Goal: Understand process/instructions: Learn how to perform a task or action

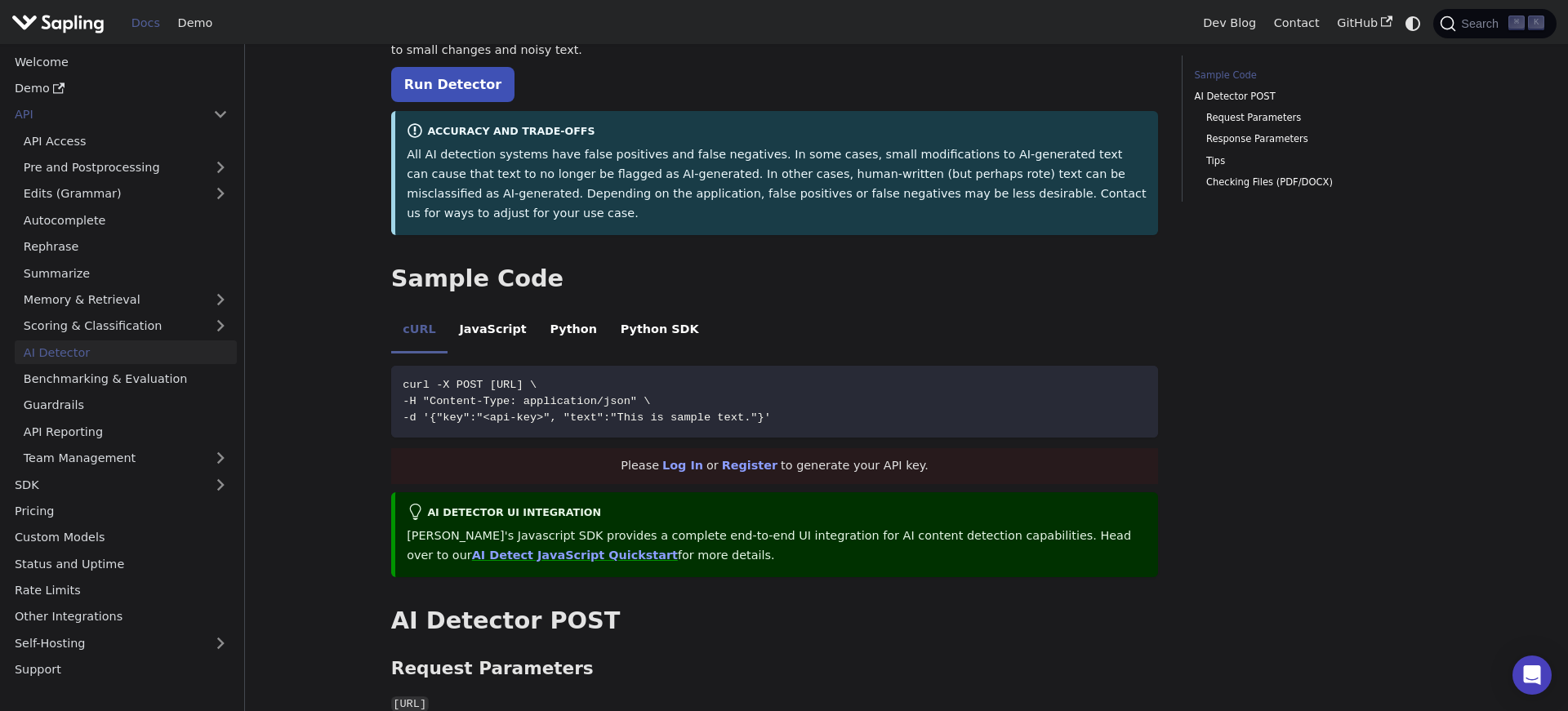
scroll to position [201, 0]
click at [101, 350] on link "AI Detector" at bounding box center [125, 352] width 222 height 24
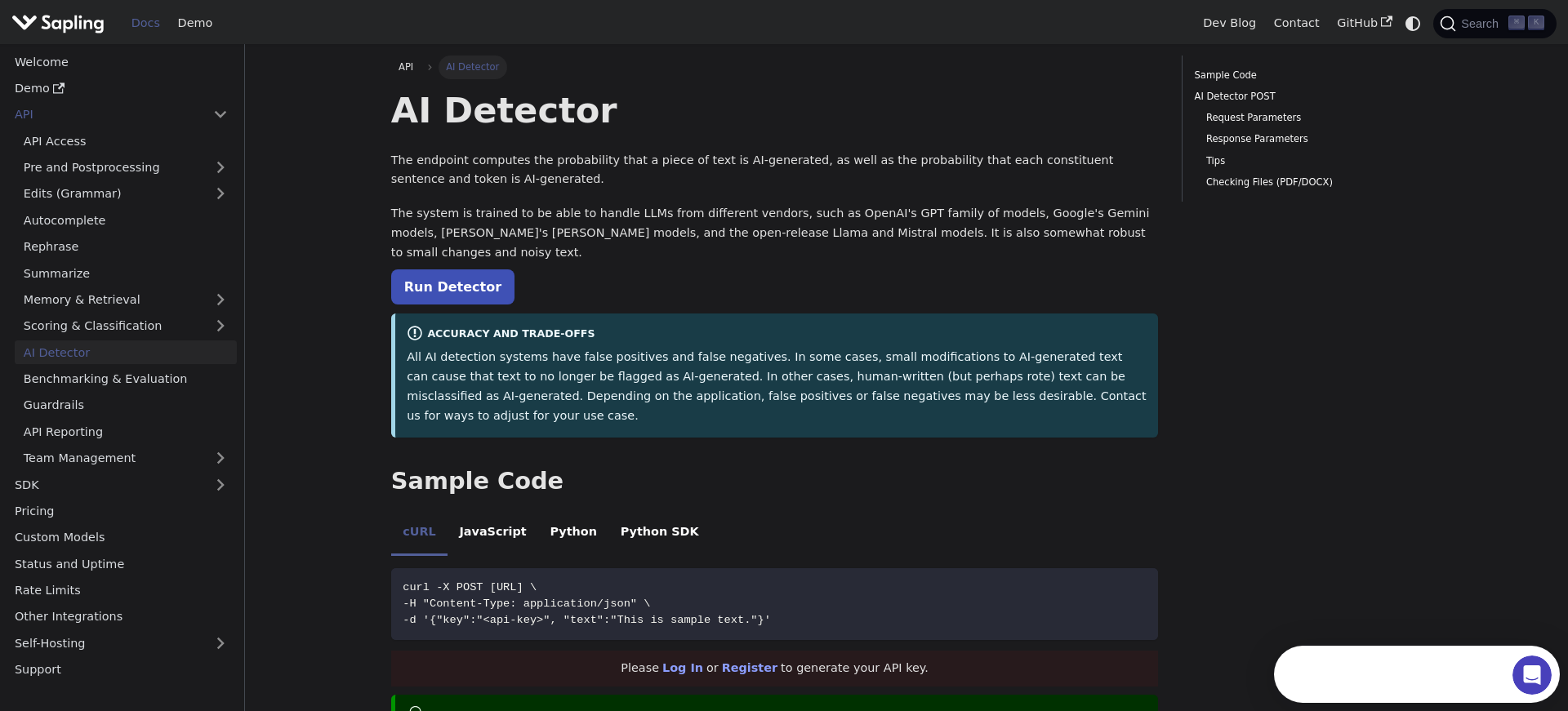
scroll to position [0, 0]
click at [464, 274] on link "Run Detector" at bounding box center [453, 286] width 124 height 35
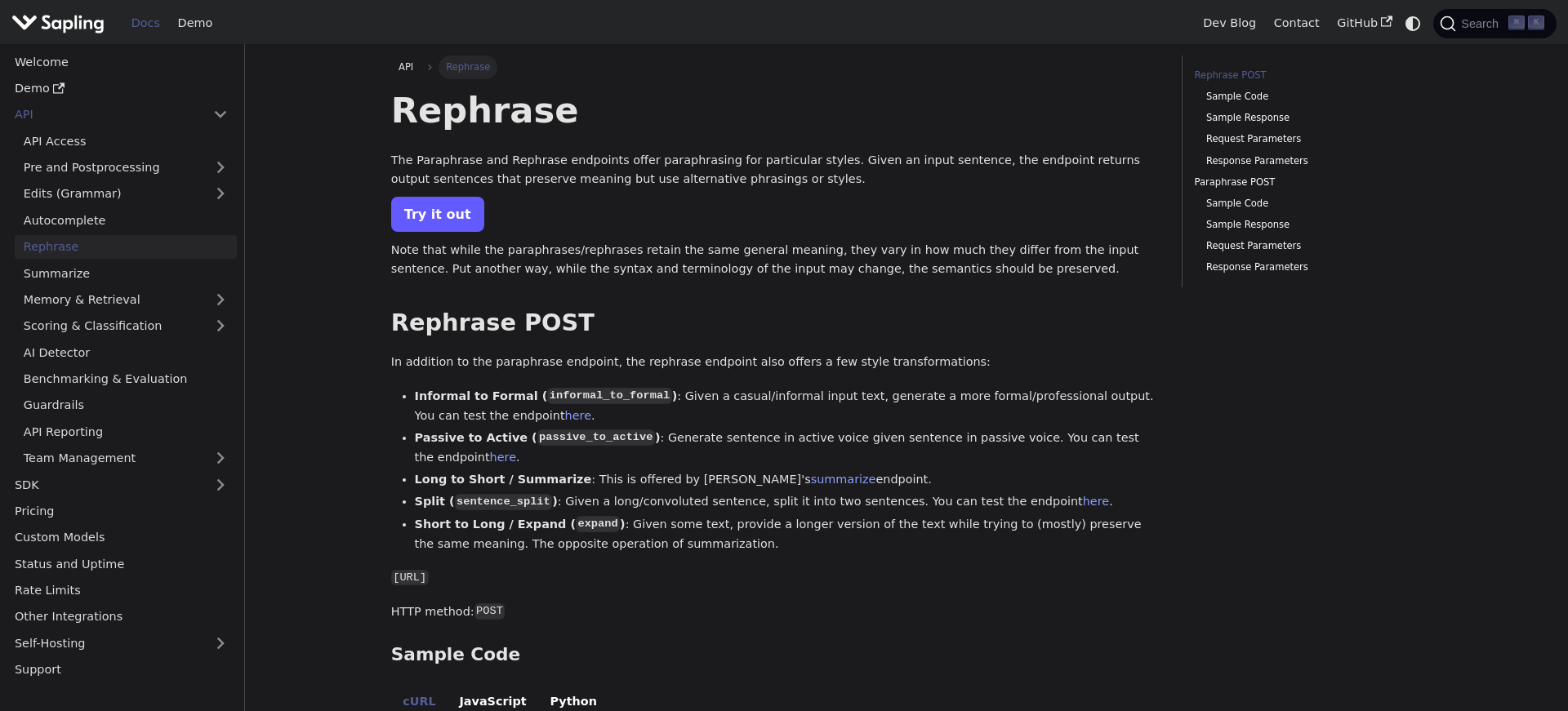
click at [418, 214] on link "Try it out" at bounding box center [438, 214] width 93 height 35
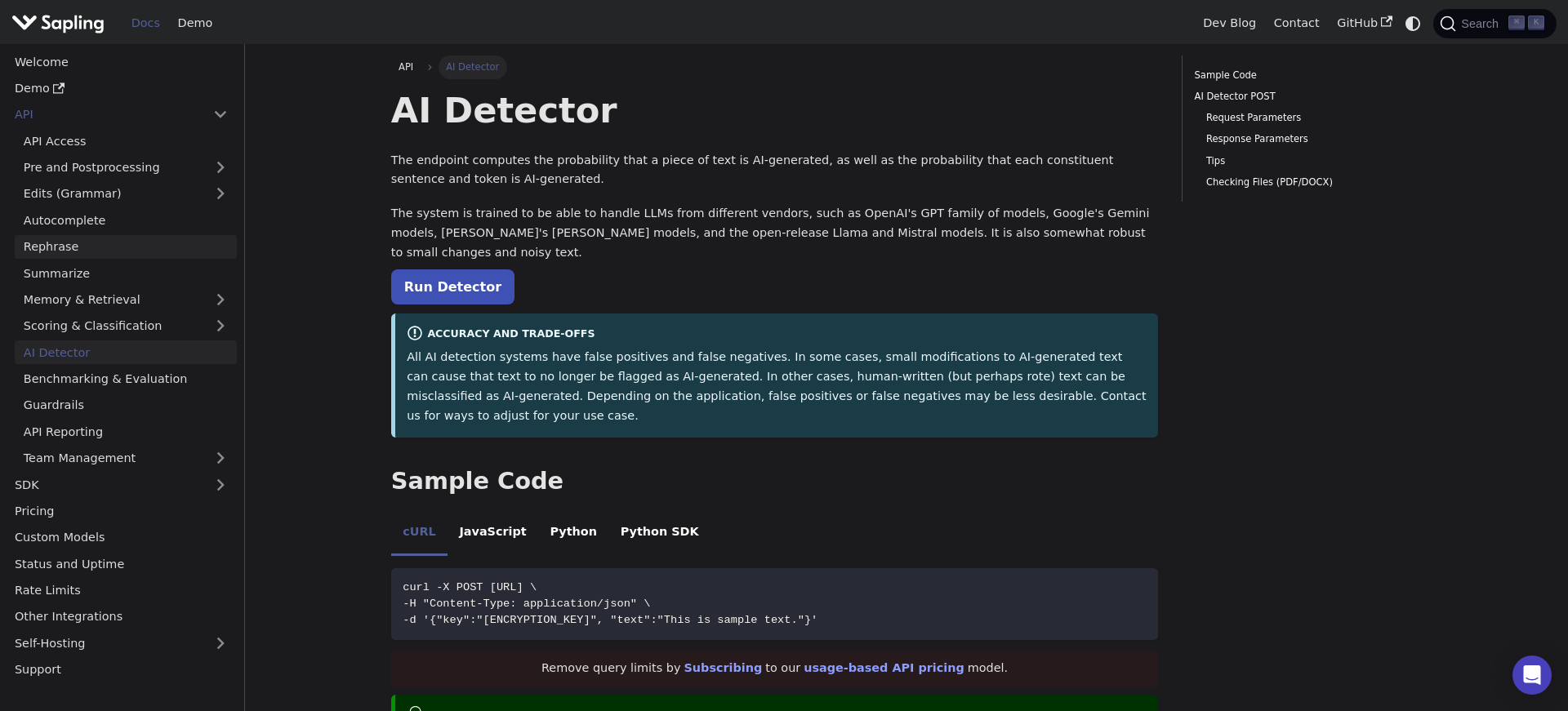
click at [43, 244] on link "Rephrase" at bounding box center [125, 247] width 222 height 24
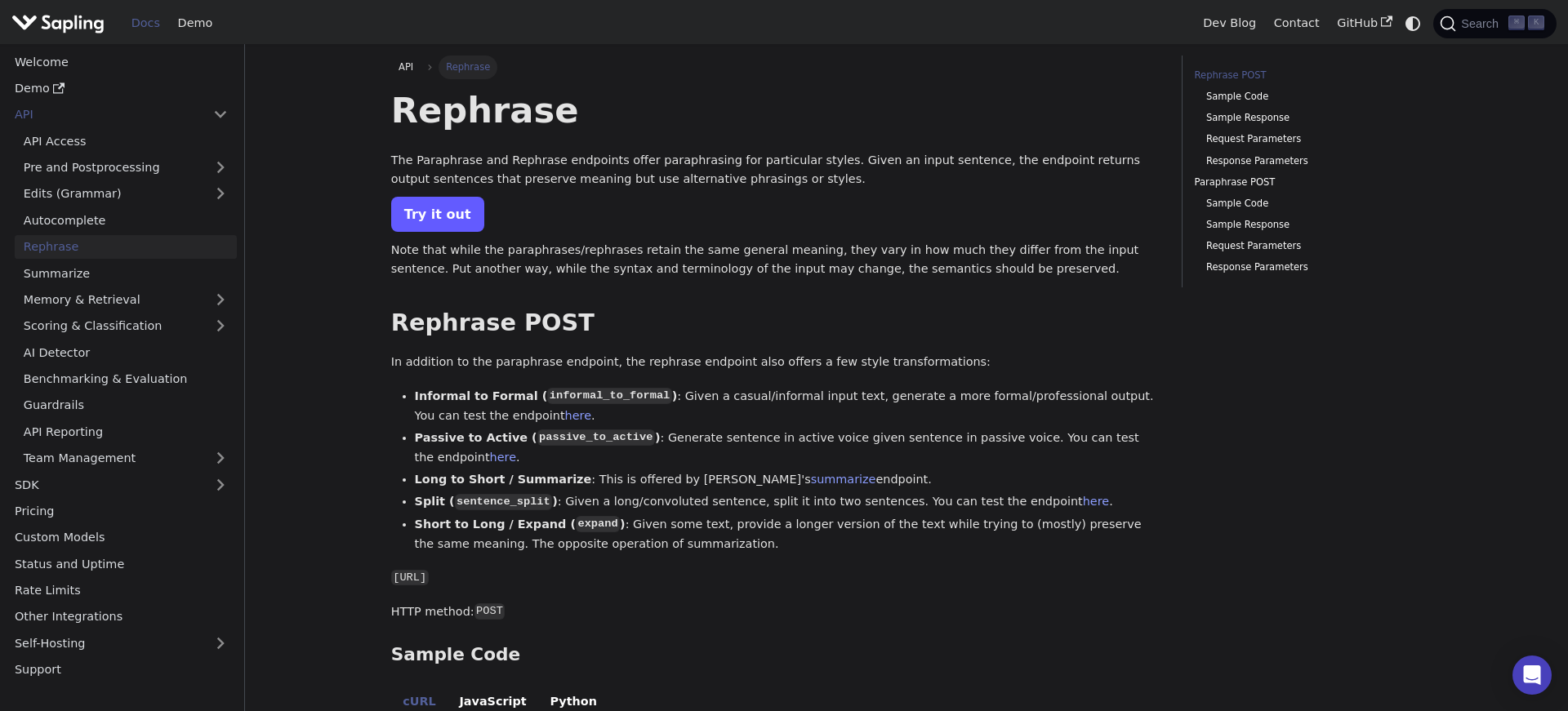
click at [415, 218] on link "Try it out" at bounding box center [438, 214] width 93 height 35
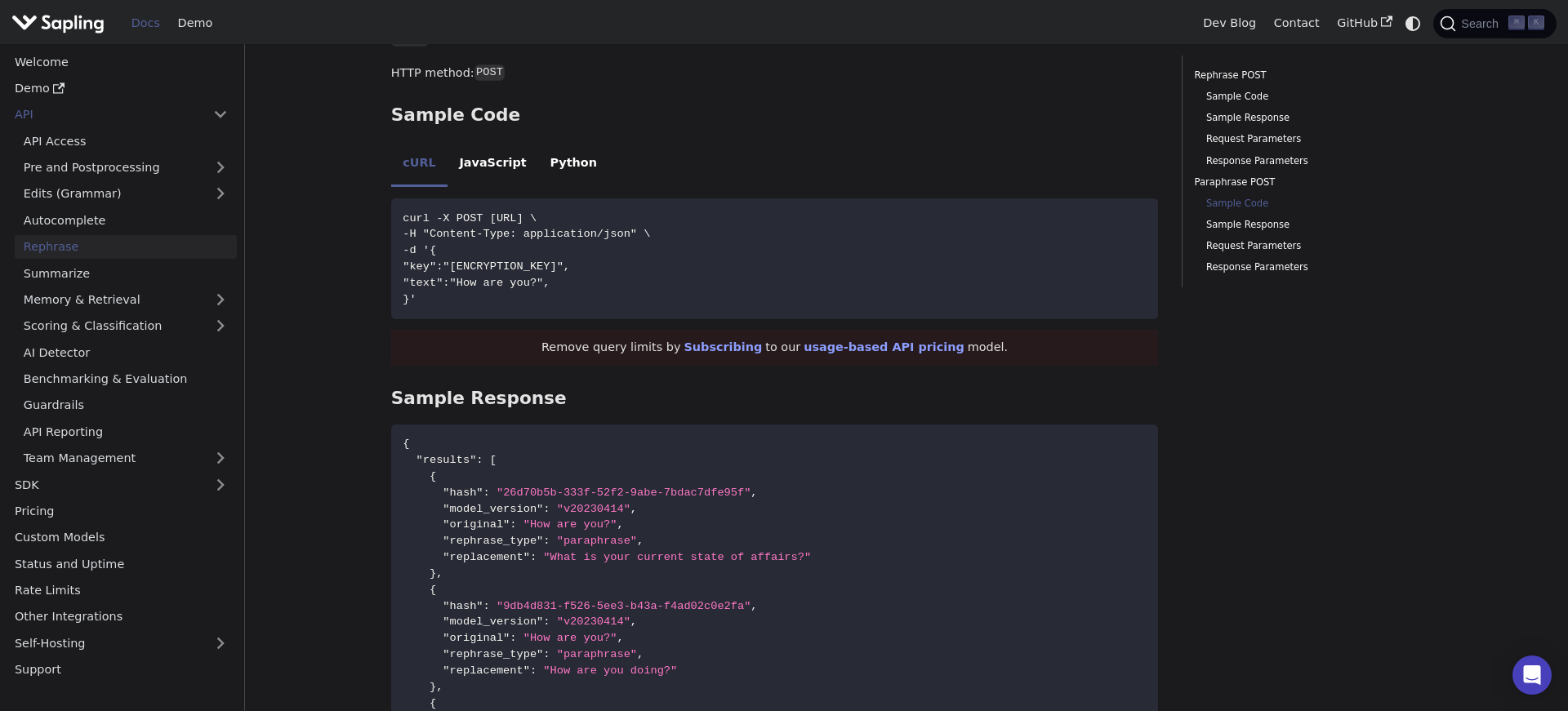
scroll to position [2238, 0]
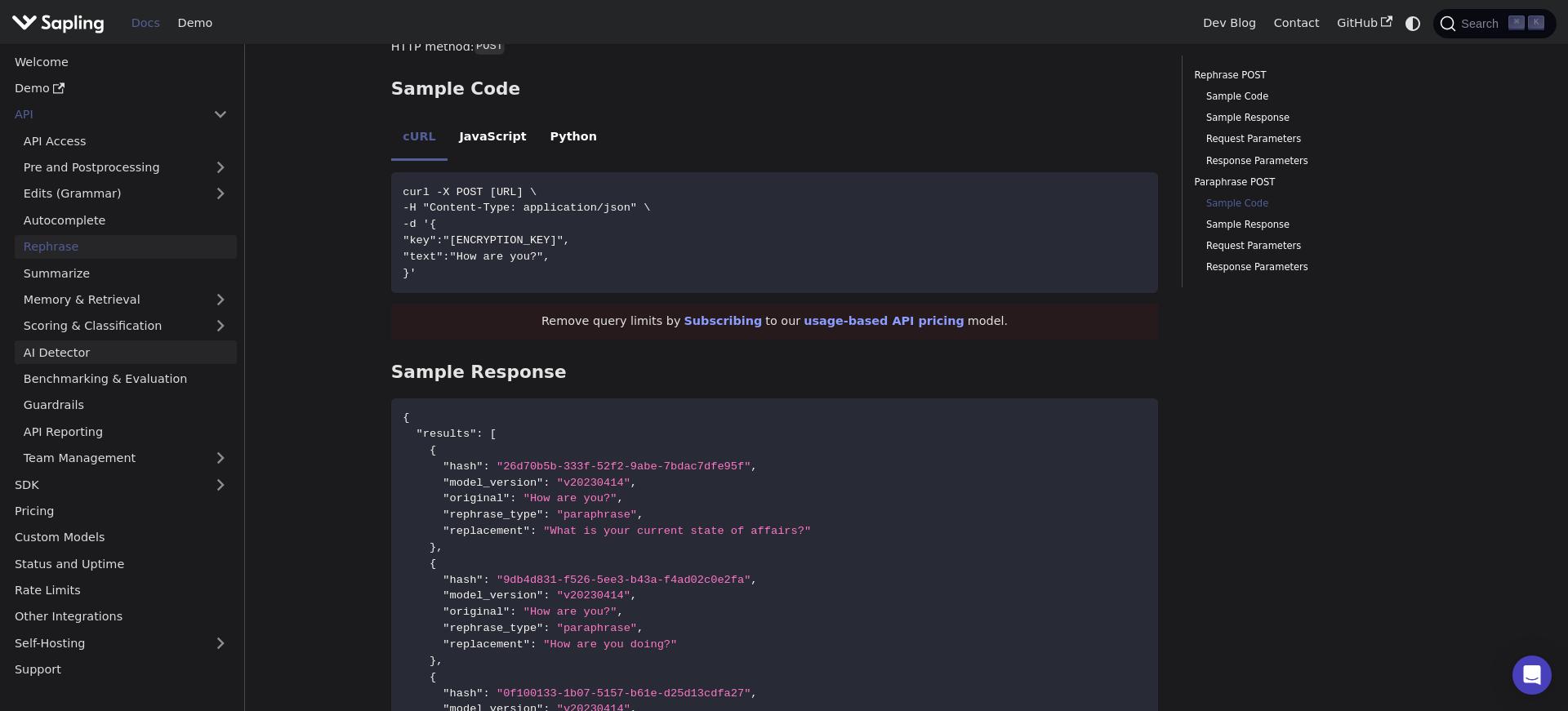
click at [94, 345] on link "AI Detector" at bounding box center [125, 352] width 222 height 24
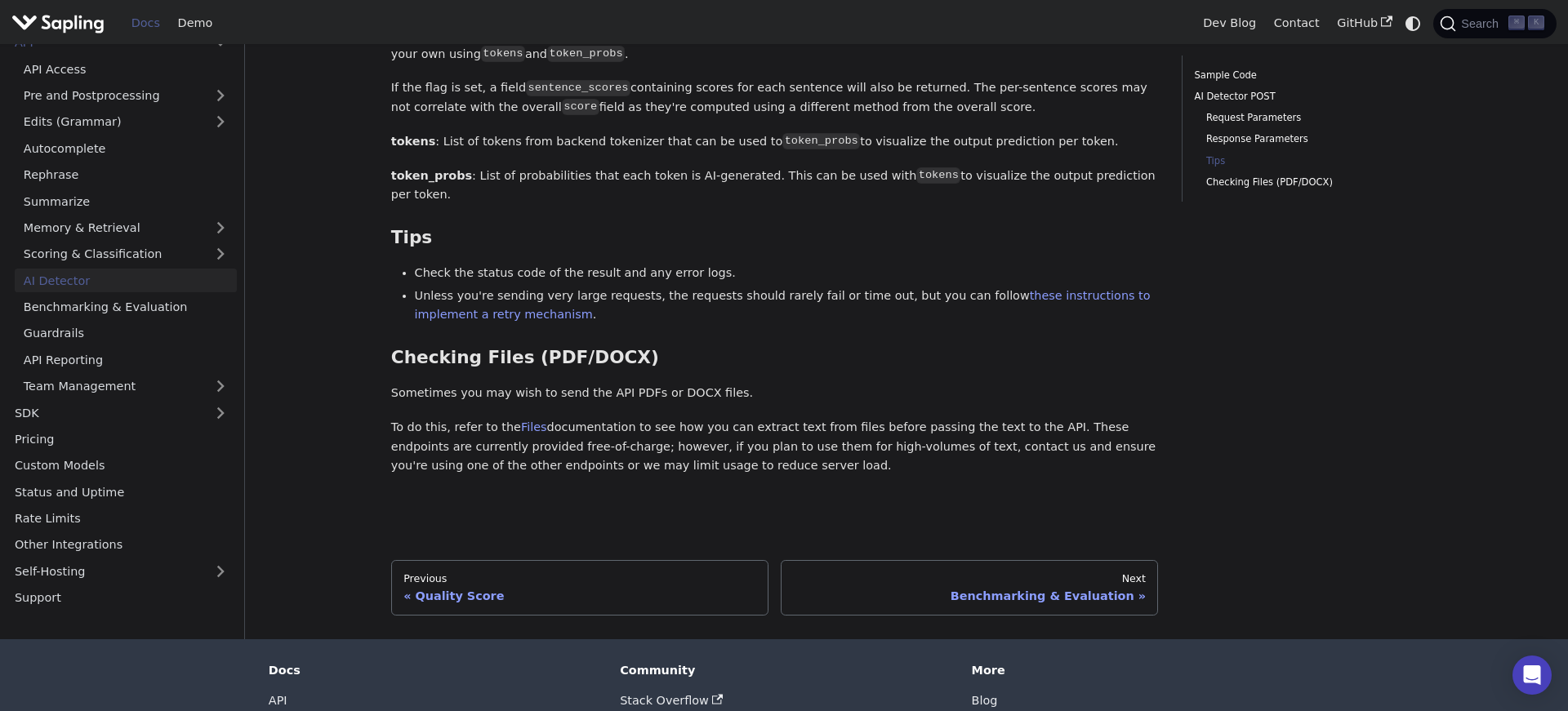
scroll to position [2085, 0]
